Goal: Task Accomplishment & Management: Manage account settings

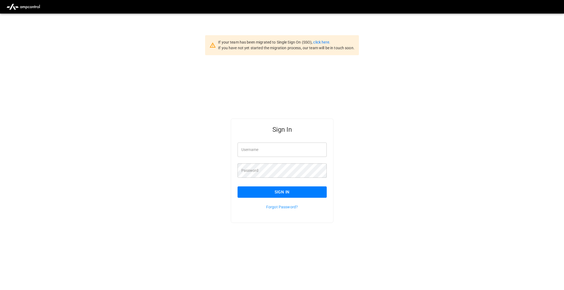
click at [251, 151] on input "Username" at bounding box center [282, 149] width 89 height 14
type input "**********"
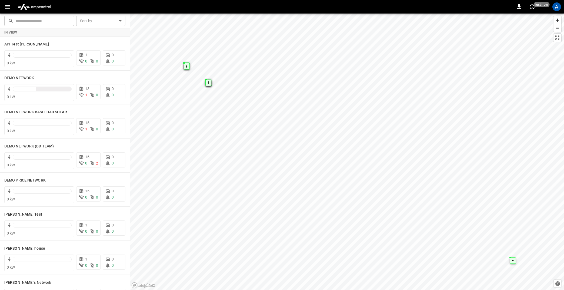
click at [8, 5] on icon "button" at bounding box center [7, 7] width 5 height 4
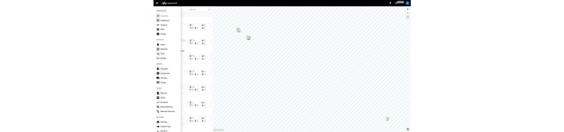
scroll to position [53, 0]
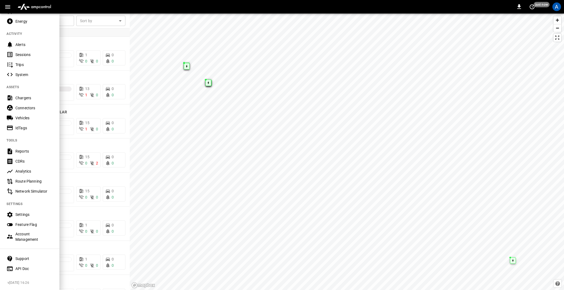
click at [23, 221] on Flag-listitem "Feature Flag" at bounding box center [29, 224] width 59 height 10
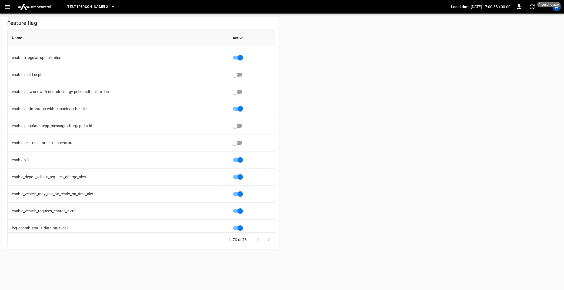
scroll to position [890, 0]
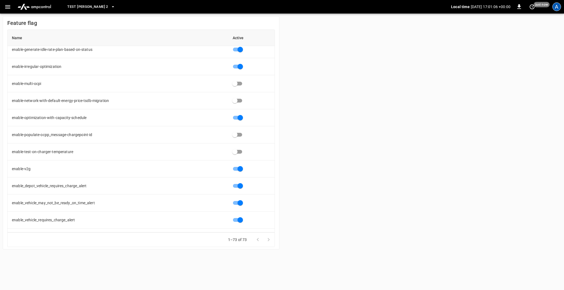
click at [557, 9] on div "A" at bounding box center [556, 6] width 9 height 9
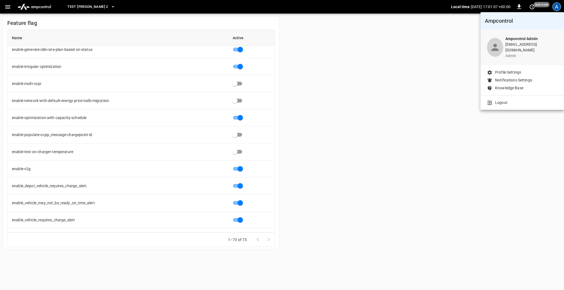
click at [502, 100] on p "Logout" at bounding box center [501, 103] width 12 height 6
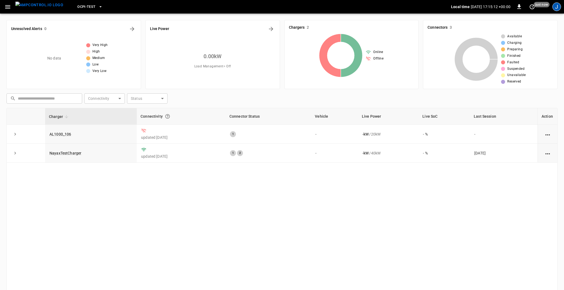
click at [558, 6] on div "J" at bounding box center [556, 6] width 9 height 9
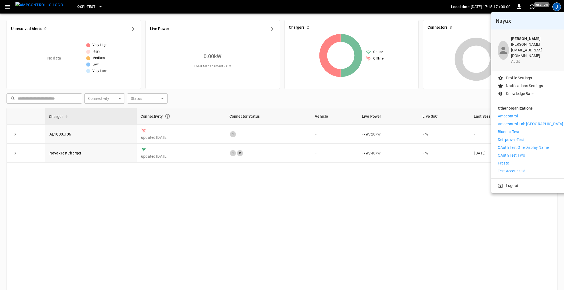
click at [8, 7] on div at bounding box center [282, 145] width 564 height 290
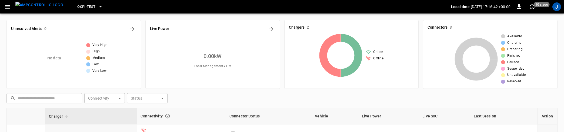
click at [91, 3] on button "OCPI-Test" at bounding box center [89, 7] width 29 height 11
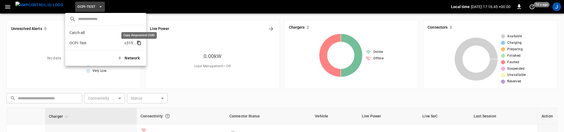
click at [139, 42] on icon "copy" at bounding box center [139, 44] width 3 height 4
